Goal: Check status

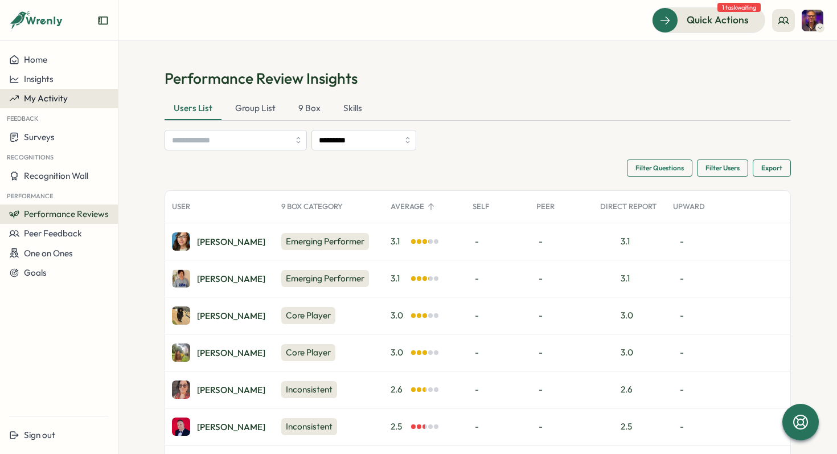
click at [76, 95] on div "My Activity" at bounding box center [59, 98] width 100 height 10
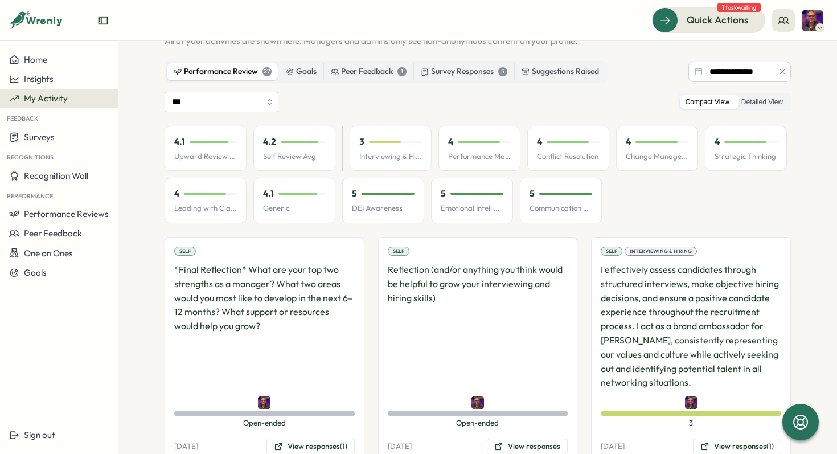
scroll to position [55, 0]
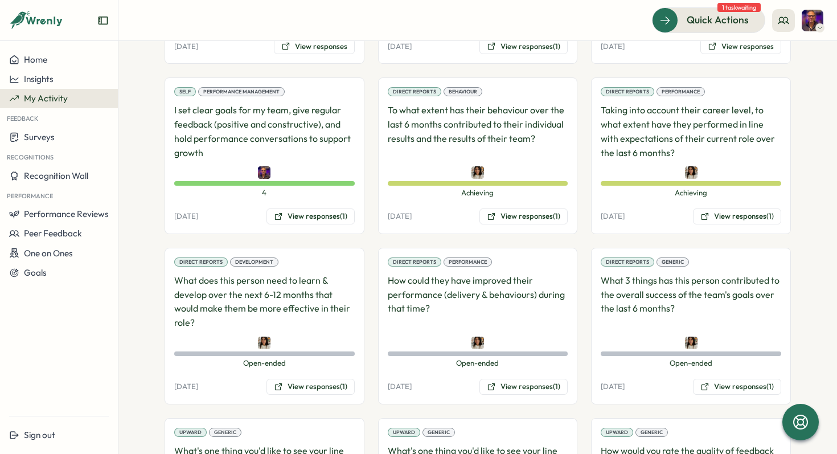
scroll to position [1345, 0]
click at [727, 213] on button "View responses (1)" at bounding box center [737, 216] width 88 height 16
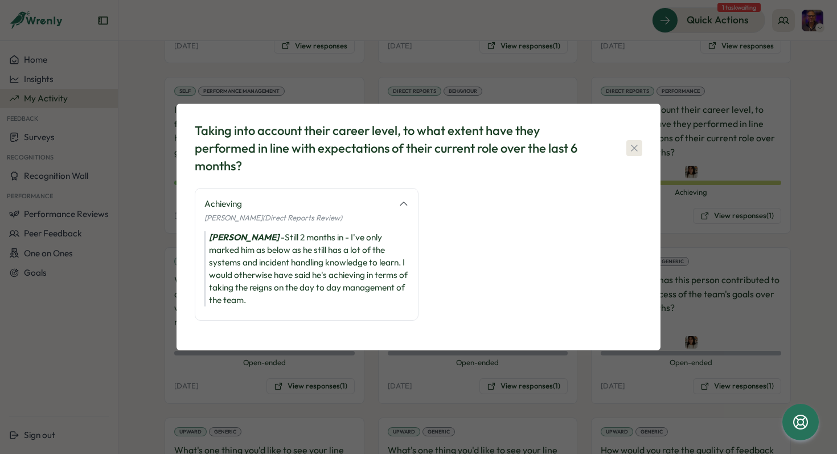
click at [636, 149] on icon "button" at bounding box center [634, 148] width 6 height 6
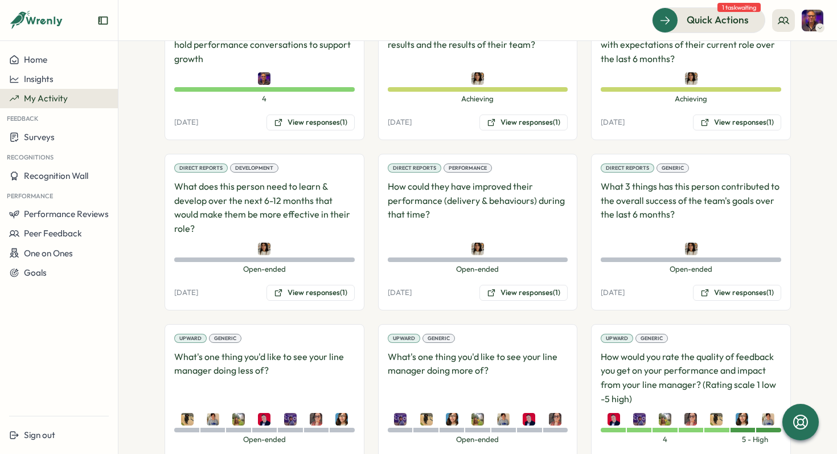
scroll to position [1440, 0]
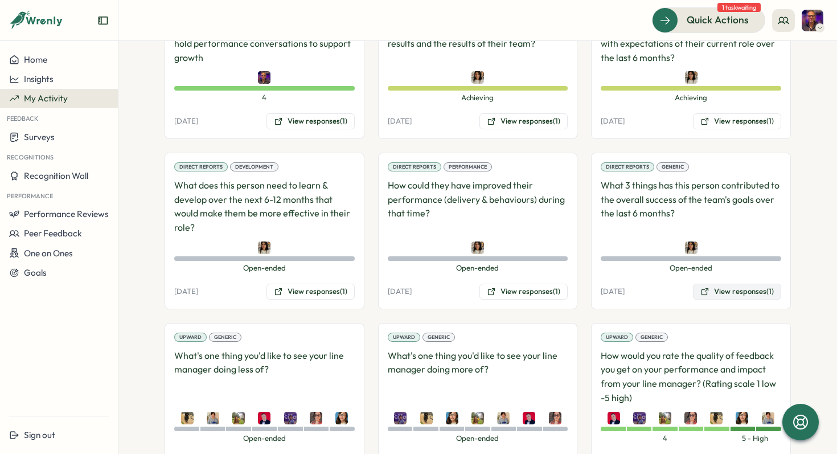
click at [748, 292] on button "View responses (1)" at bounding box center [737, 292] width 88 height 16
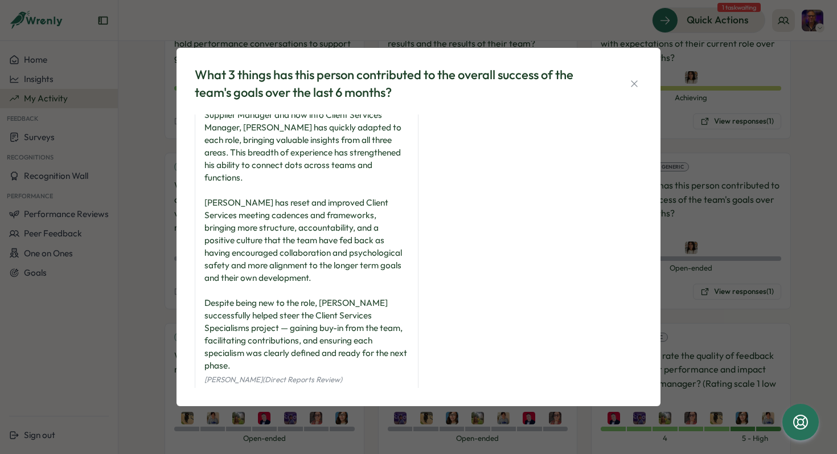
scroll to position [28, 0]
click at [633, 81] on icon "button" at bounding box center [634, 83] width 11 height 11
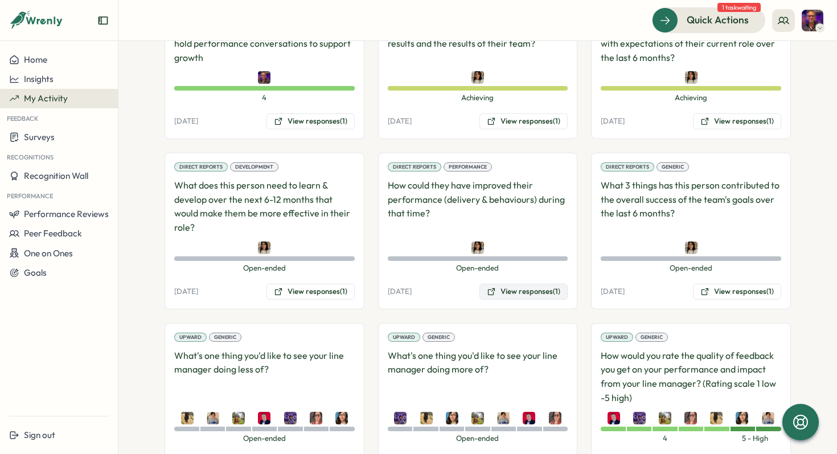
click at [532, 294] on button "View responses (1)" at bounding box center [524, 292] width 88 height 16
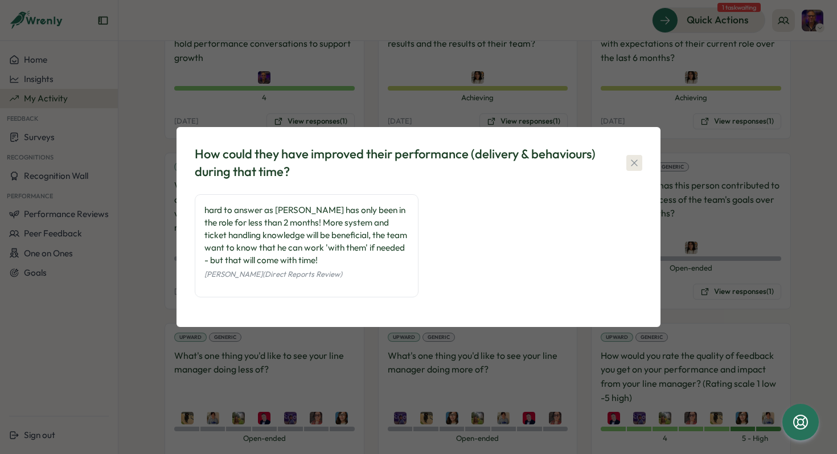
click at [629, 159] on icon "button" at bounding box center [634, 162] width 11 height 11
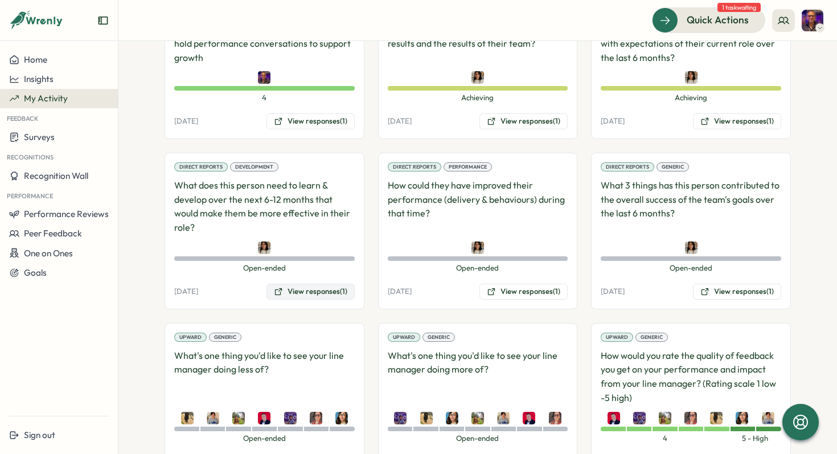
click at [305, 293] on button "View responses (1)" at bounding box center [311, 292] width 88 height 16
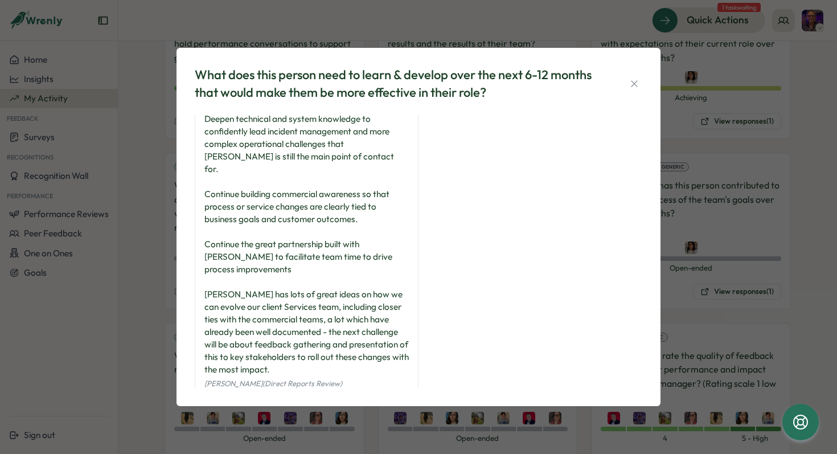
scroll to position [16, 0]
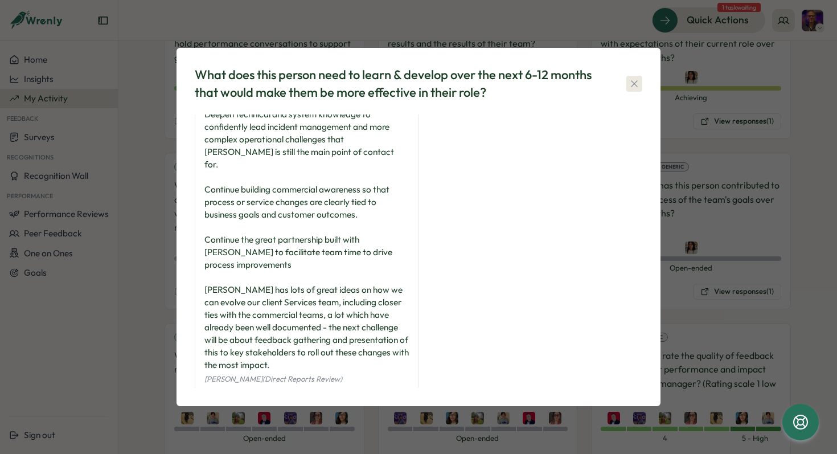
click at [632, 81] on icon "button" at bounding box center [634, 83] width 6 height 6
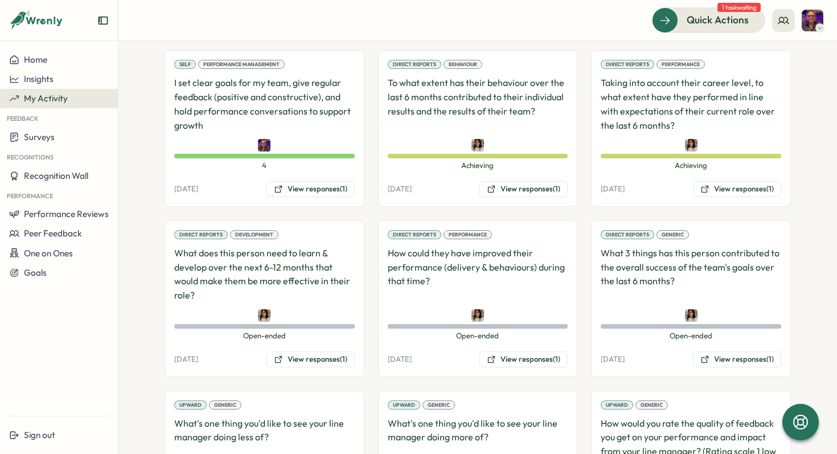
scroll to position [1370, 0]
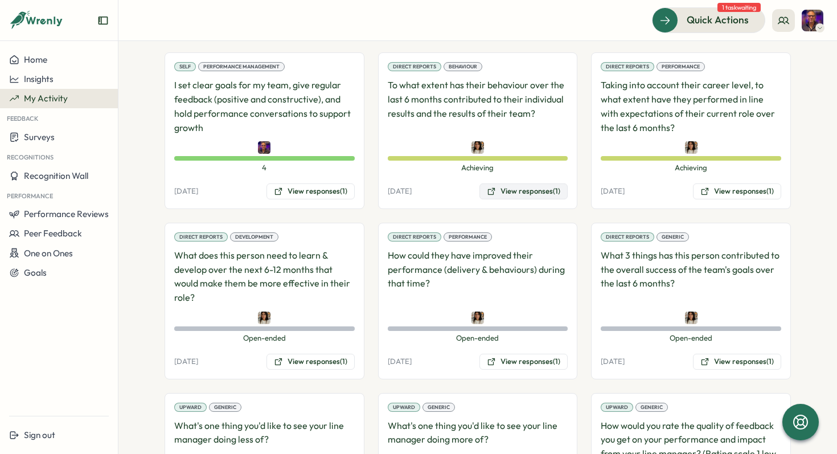
click at [519, 191] on button "View responses (1)" at bounding box center [524, 191] width 88 height 16
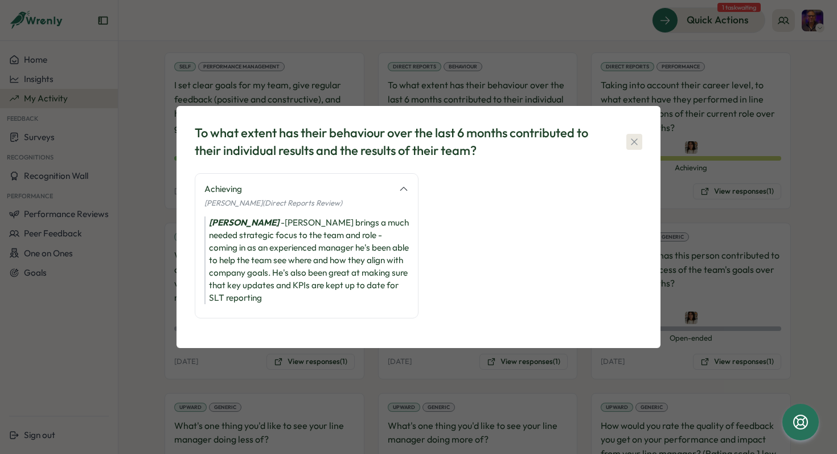
click at [633, 141] on icon "button" at bounding box center [634, 141] width 6 height 6
